Goal: Check status: Check status

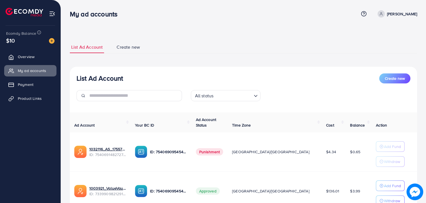
scroll to position [20, 0]
click at [29, 88] on link "Payment" at bounding box center [30, 84] width 52 height 11
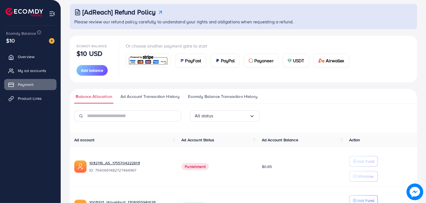
scroll to position [30, 0]
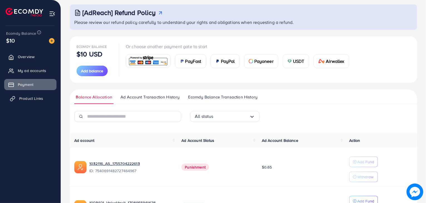
click at [44, 102] on link "Product Links" at bounding box center [30, 98] width 52 height 11
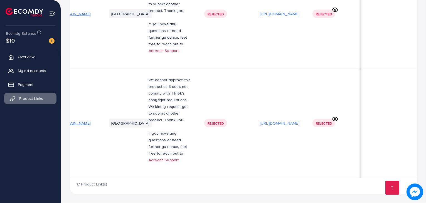
scroll to position [0, 94]
click at [335, 119] on circle at bounding box center [334, 119] width 1 height 1
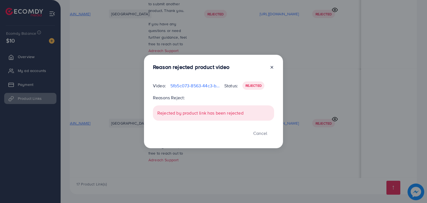
click at [273, 68] on icon at bounding box center [272, 67] width 4 height 4
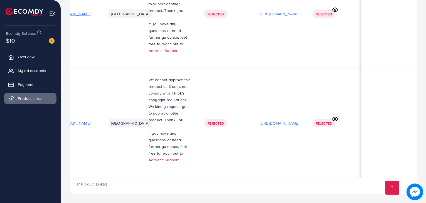
scroll to position [1, 93]
click at [328, 120] on span "Rejected" at bounding box center [324, 122] width 16 height 5
click at [149, 132] on span "If you have any questions or need further guidance, feel free to reach out to" at bounding box center [168, 143] width 39 height 26
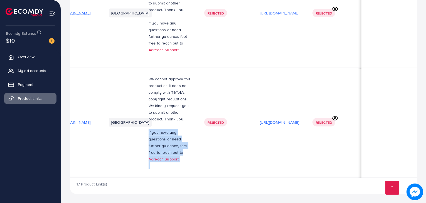
click at [149, 132] on span "If you have any questions or need further guidance, feel free to reach out to" at bounding box center [168, 143] width 39 height 26
copy p "If you have any questions or need further guidance, feel free to reach out to A…"
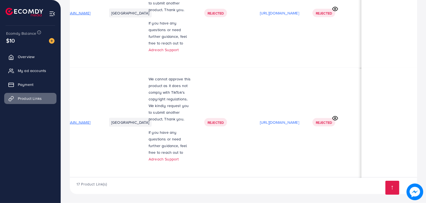
click at [142, 75] on td "We cannot approve this product as it does not comply with TikTok's copyright re…" at bounding box center [170, 122] width 56 height 109
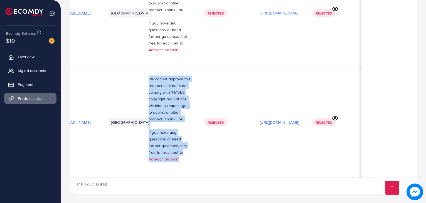
drag, startPoint x: 112, startPoint y: 75, endPoint x: 138, endPoint y: 156, distance: 85.4
click at [142, 156] on td "We cannot approve this product as it does not comply with TikTok's copyright re…" at bounding box center [170, 122] width 56 height 109
copy div "We cannot approve this product as it does not comply with TikTok's copyright re…"
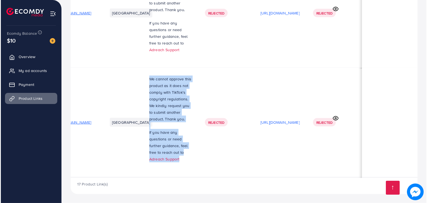
scroll to position [1, 95]
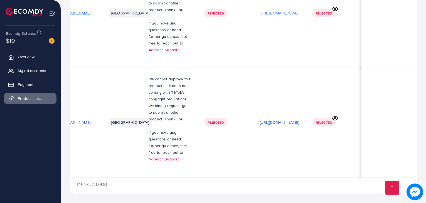
click at [334, 116] on icon at bounding box center [335, 118] width 6 height 6
